Goal: Information Seeking & Learning: Understand process/instructions

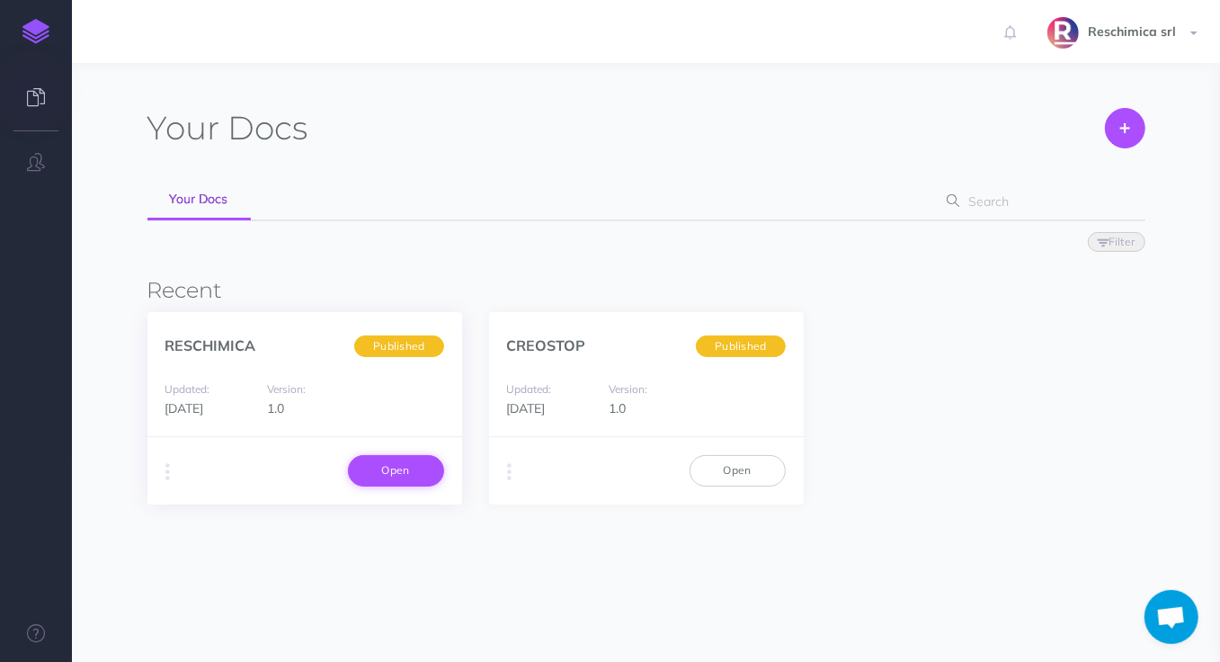
click at [405, 469] on link "Open" at bounding box center [396, 470] width 96 height 31
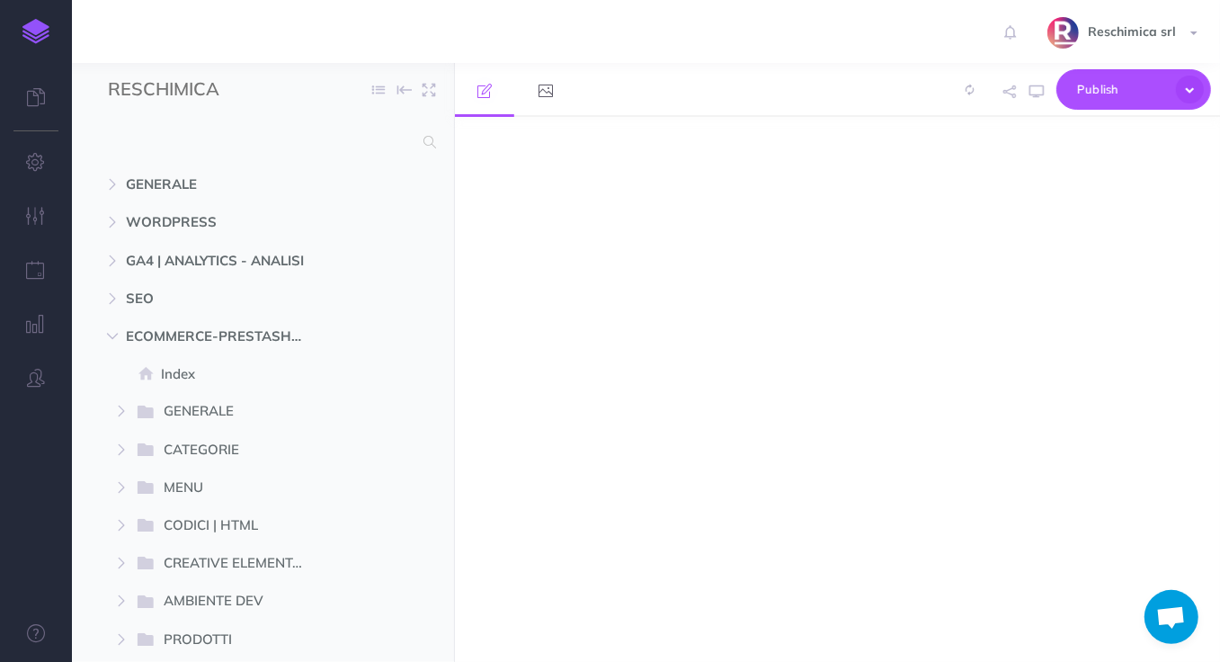
select select "null"
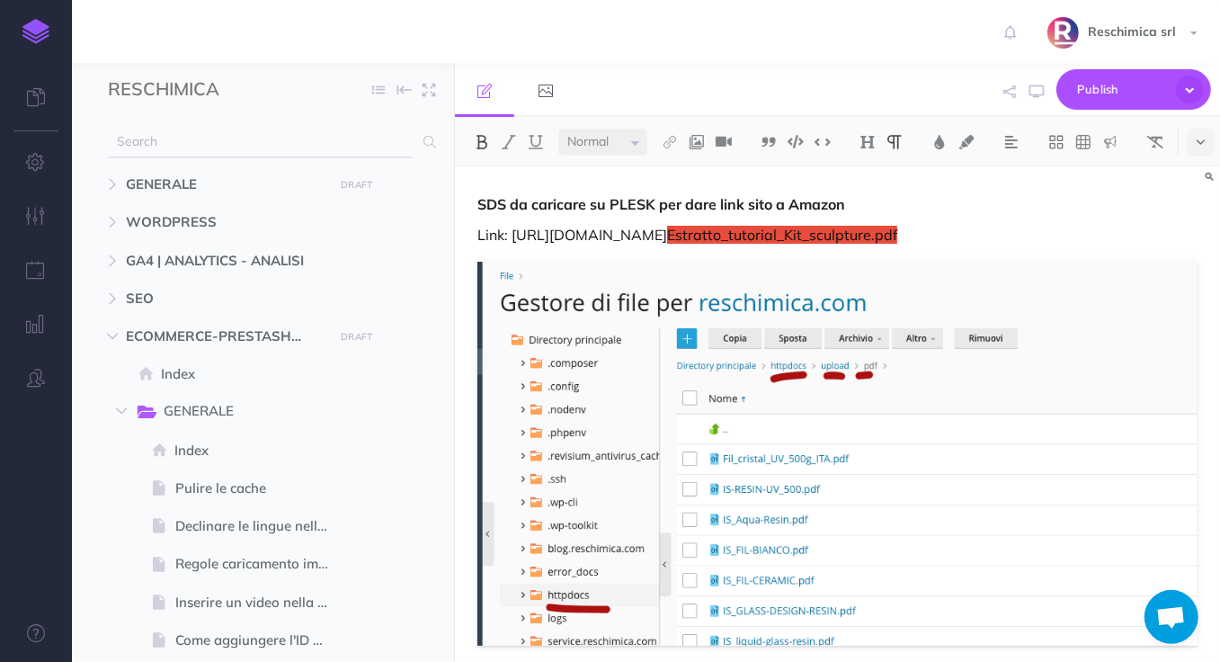
click at [284, 142] on input "text" at bounding box center [260, 142] width 305 height 32
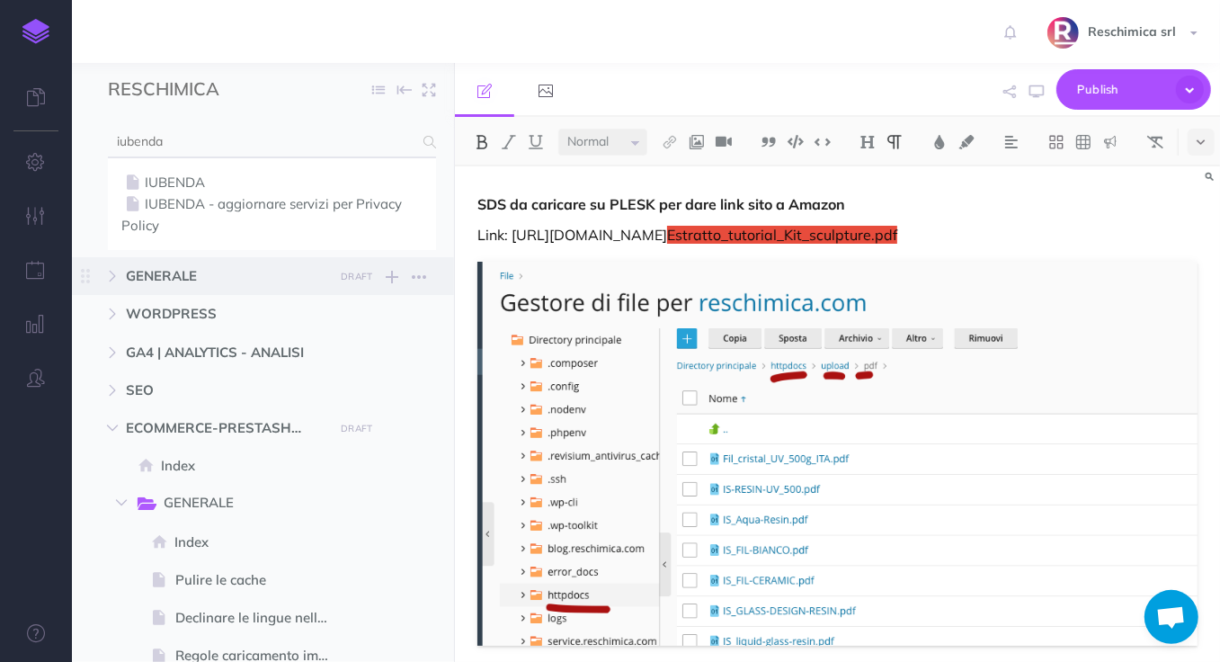
type input "iubenda"
click at [262, 195] on link "IUBENDA - aggiornare servizi per Privacy Policy" at bounding box center [271, 214] width 301 height 43
select select "null"
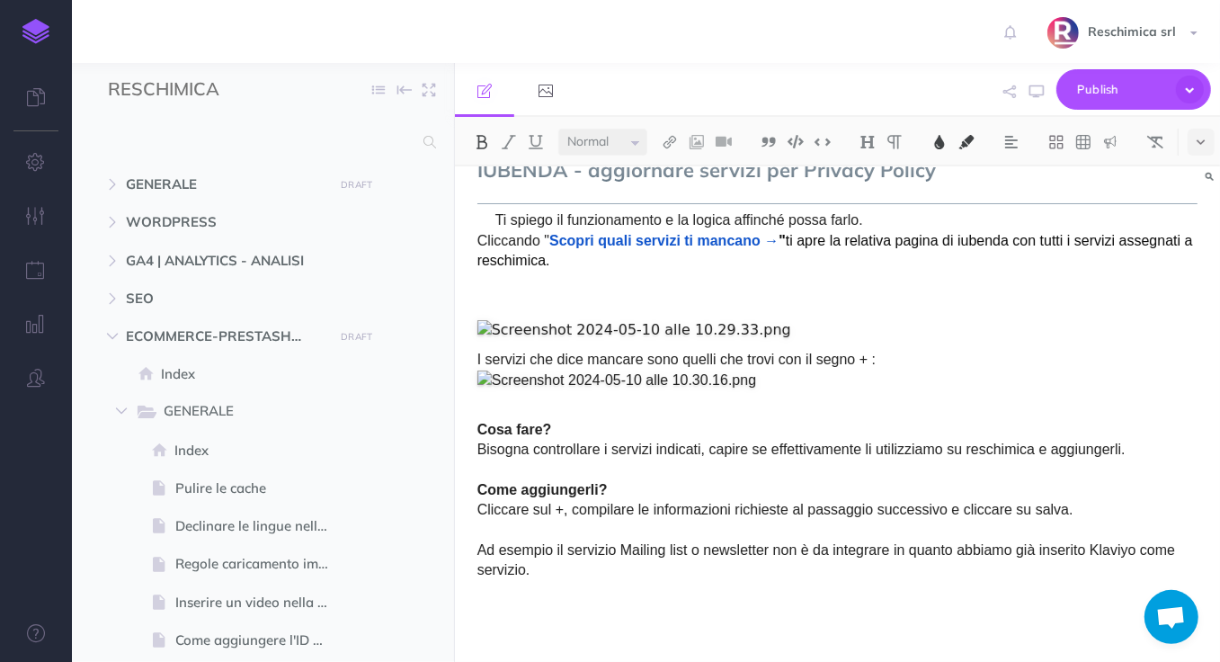
scroll to position [51, 0]
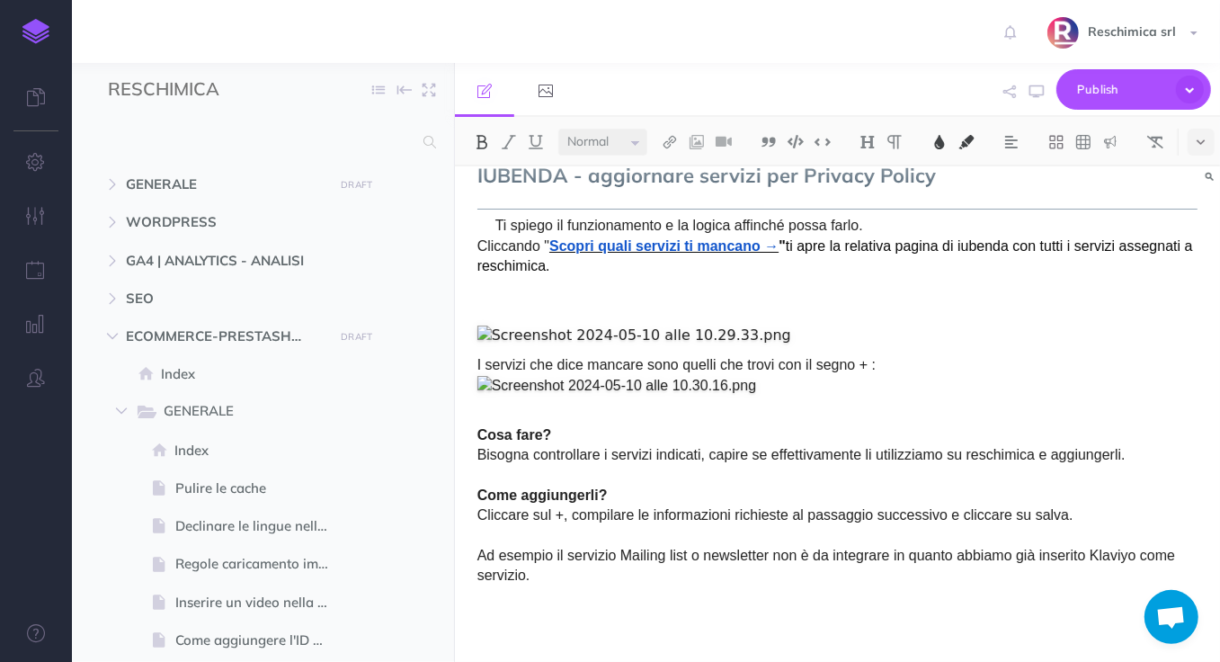
click at [719, 249] on span "Scopri quali servizi ti mancano →" at bounding box center [663, 245] width 229 height 15
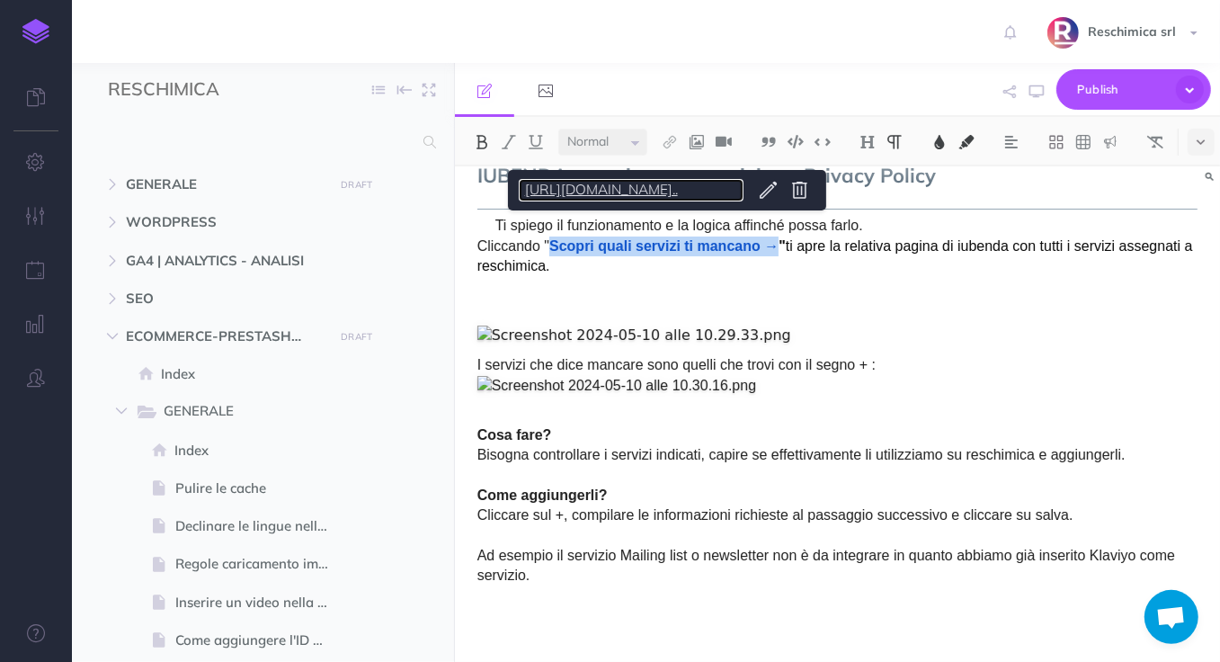
click at [722, 191] on link "https://email.iubenda.com/c/eJyUk89u2zgYxJ-Gvgg..." at bounding box center [631, 190] width 225 height 22
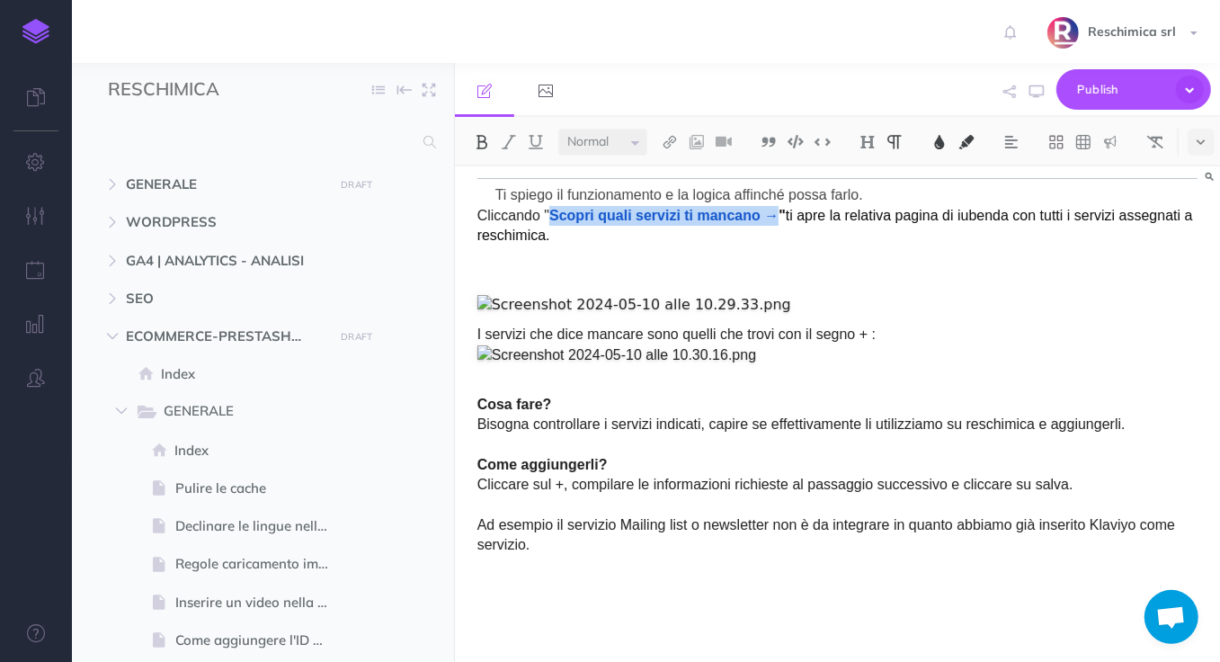
scroll to position [81, 0]
copy p "Scopri quali servizi ti mancano →"
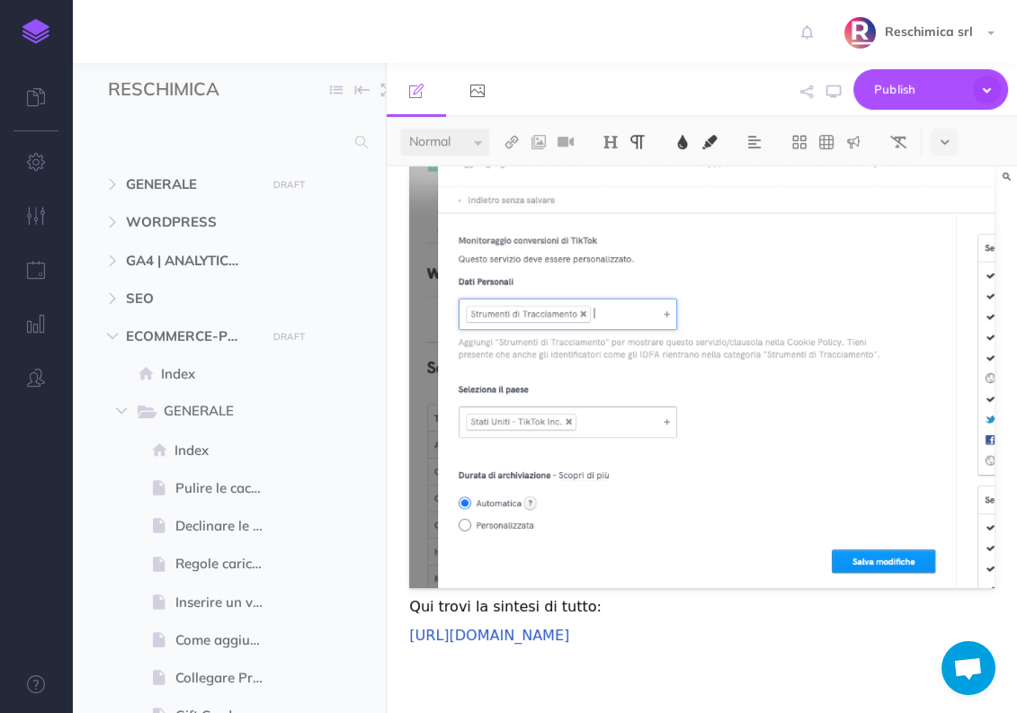
scroll to position [1448, 0]
click at [527, 627] on span "https://www.iubenda.com/it/generatore-privacy-policy/2334633/services?openRadar…" at bounding box center [489, 635] width 160 height 17
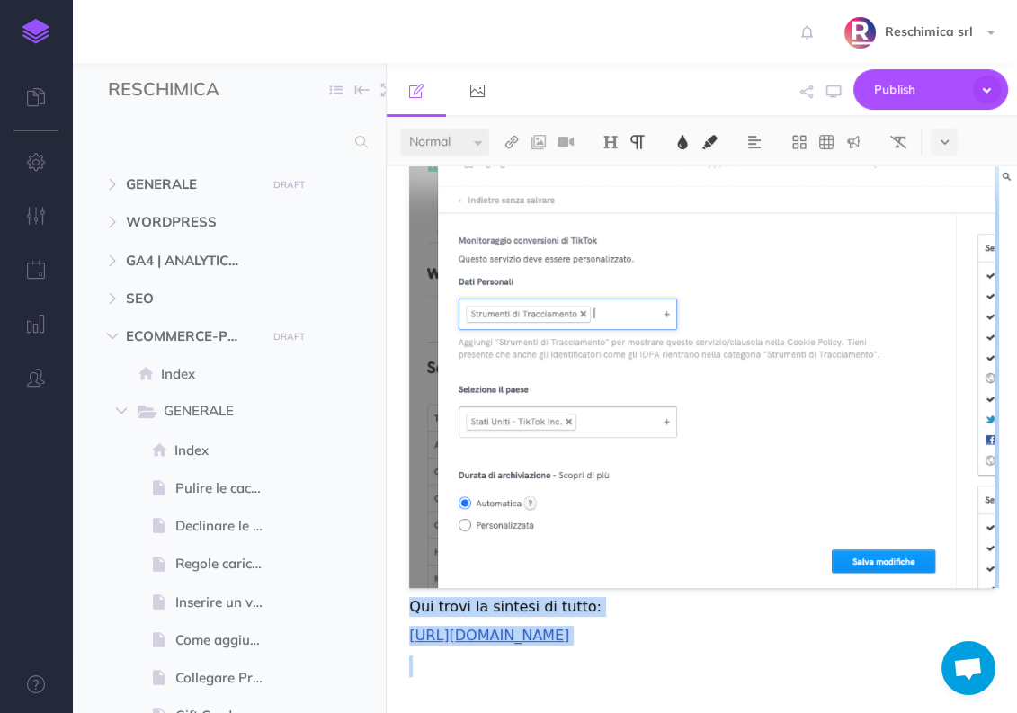
drag, startPoint x: 830, startPoint y: 657, endPoint x: 411, endPoint y: 515, distance: 442.3
click at [411, 515] on div "IUBENDA - aggiornare servizi per Privacy Policy Ti spiego il funzionamento e la…" at bounding box center [702, 84] width 630 height 1257
copy div "IUBENDA - aggiornare servizi per Privacy Policy Ti spiego il funzionamento e la…"
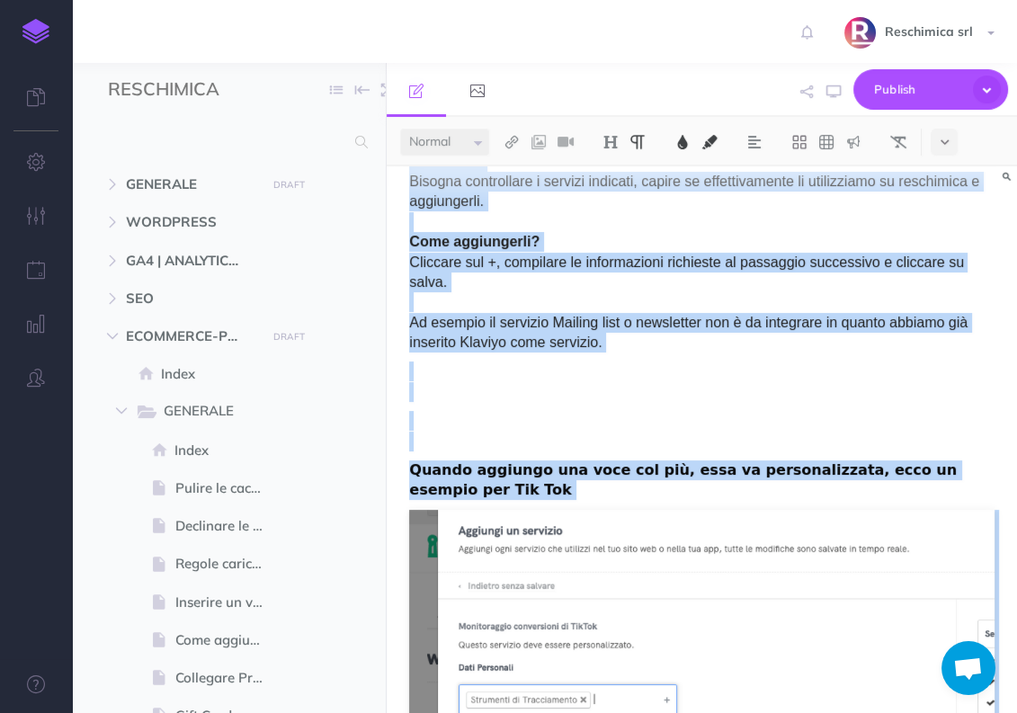
scroll to position [283, 0]
